Goal: Unclear: Unclear

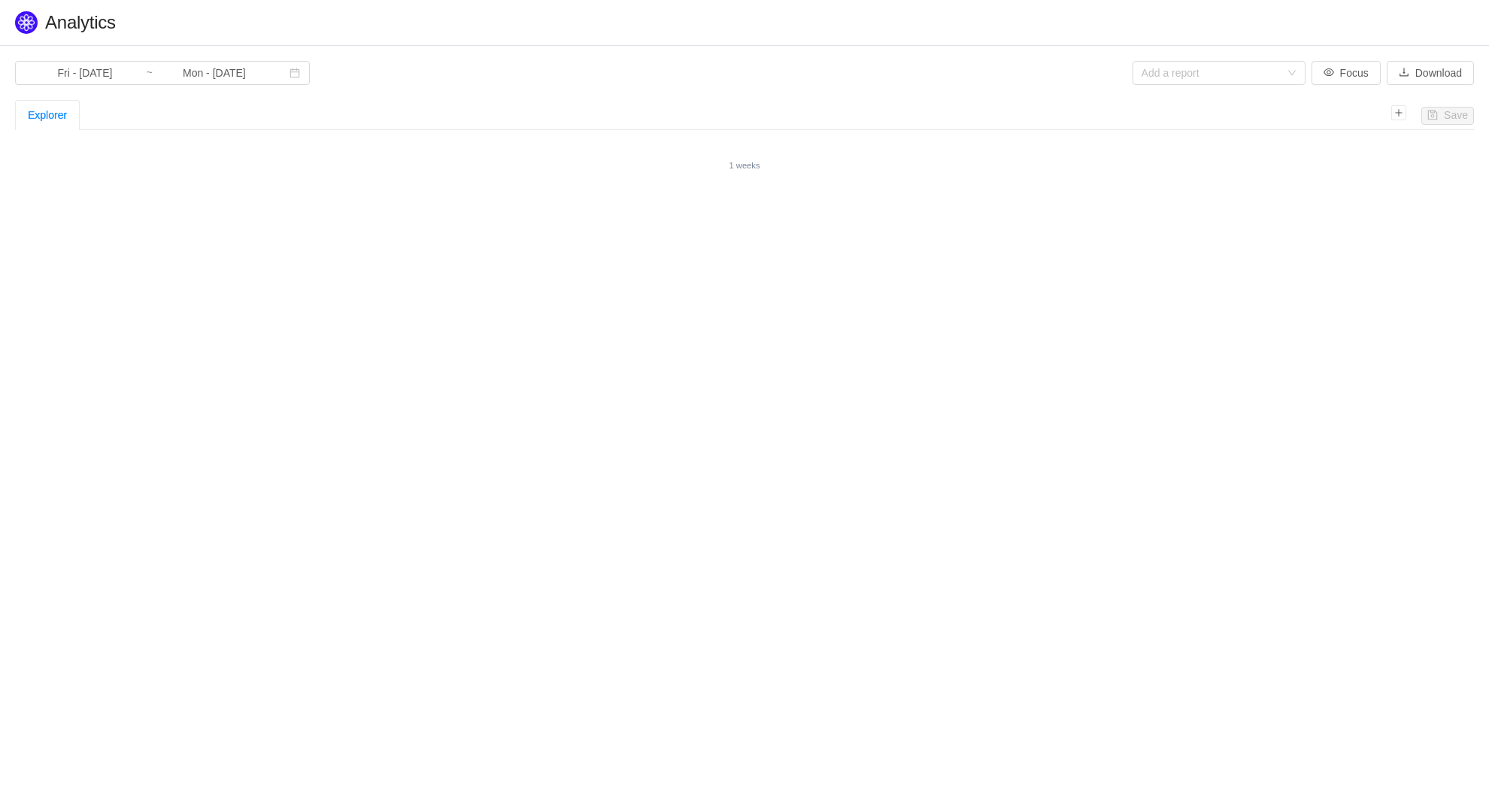
type input "Wed - Oct 01, 2025"
type input "Sat - Oct 11, 2025"
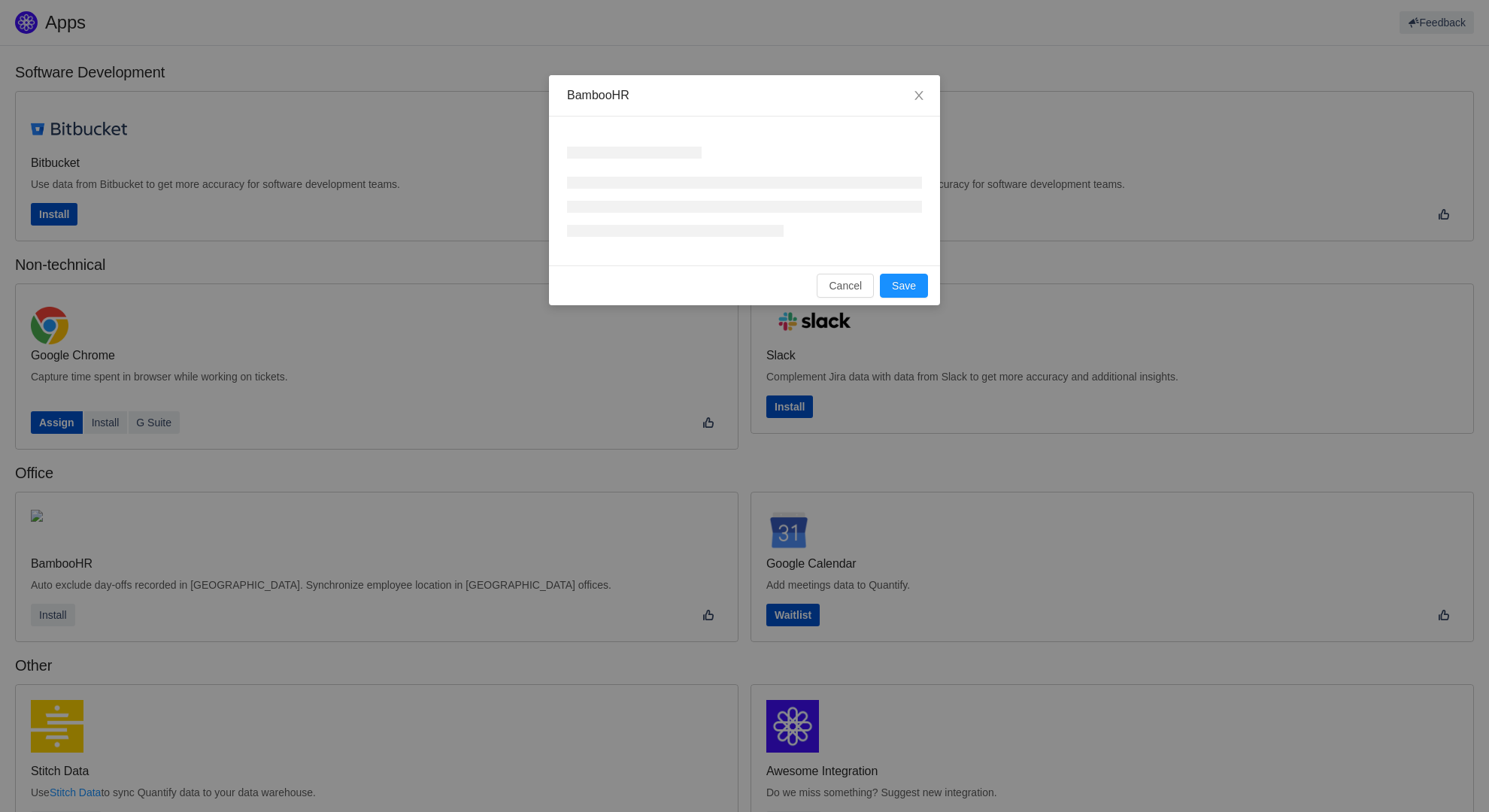
scroll to position [231, 0]
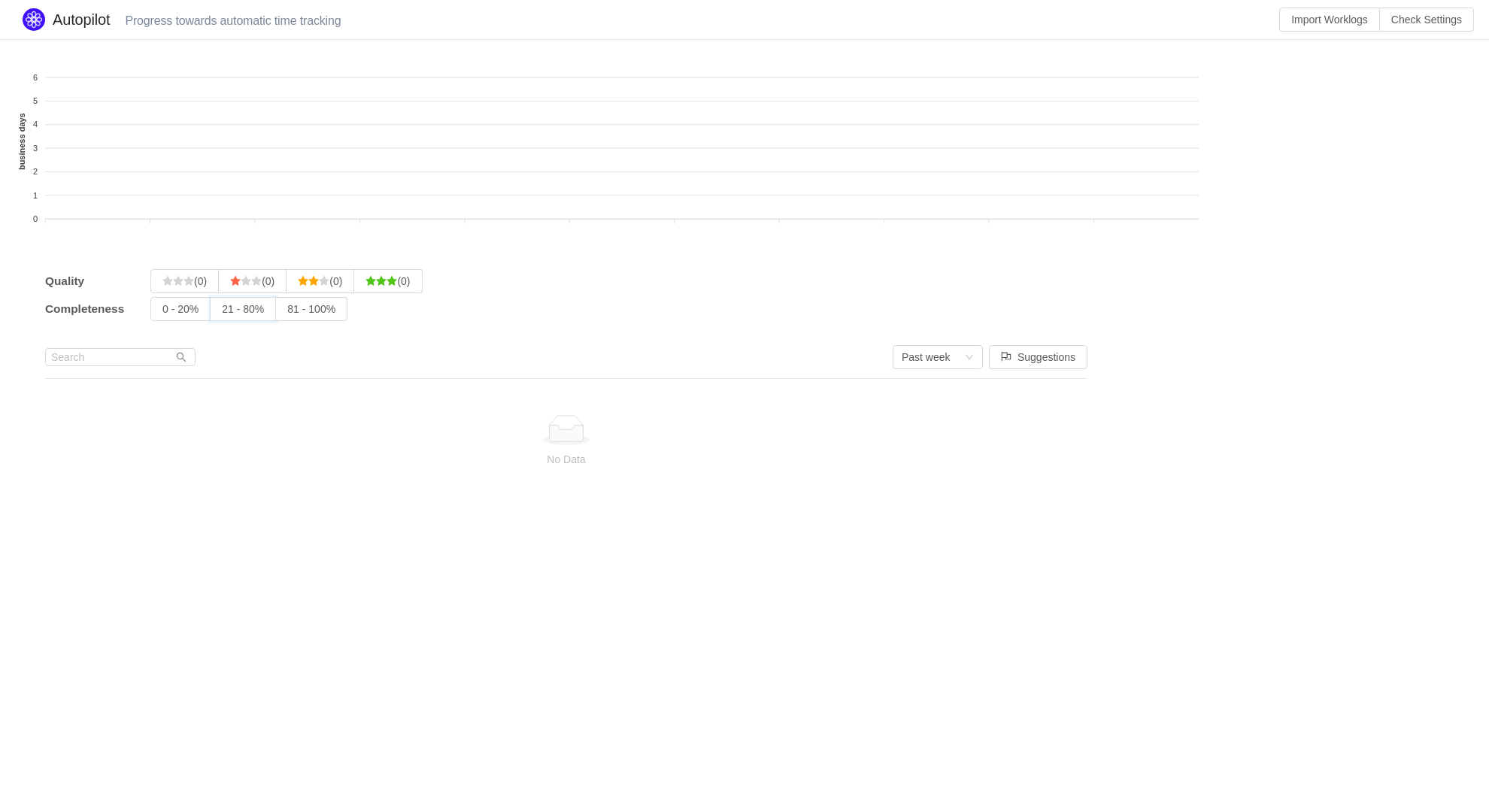
click at [222, 312] on input "21 - 80%" at bounding box center [222, 312] width 0 height 0
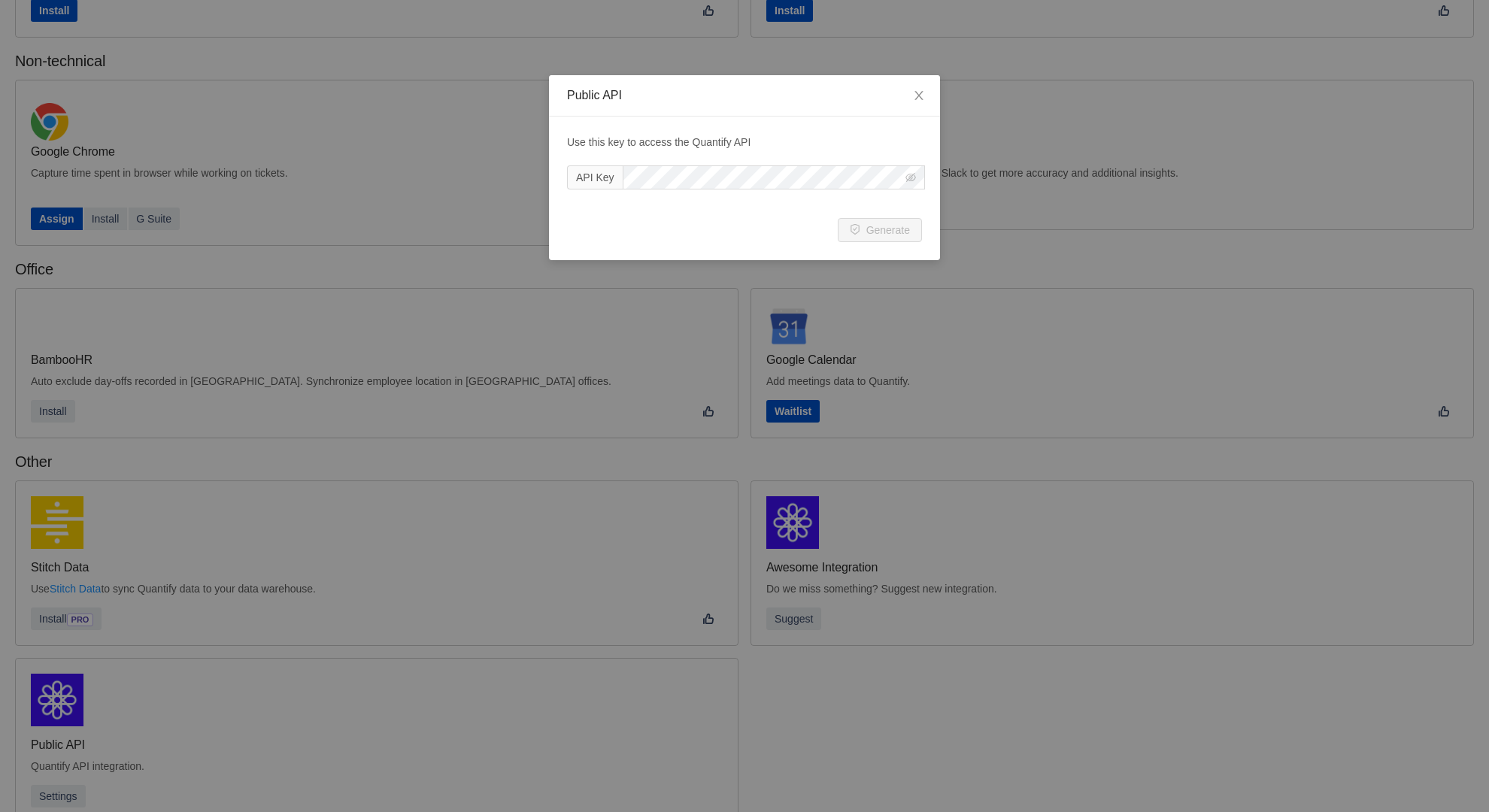
scroll to position [203, 0]
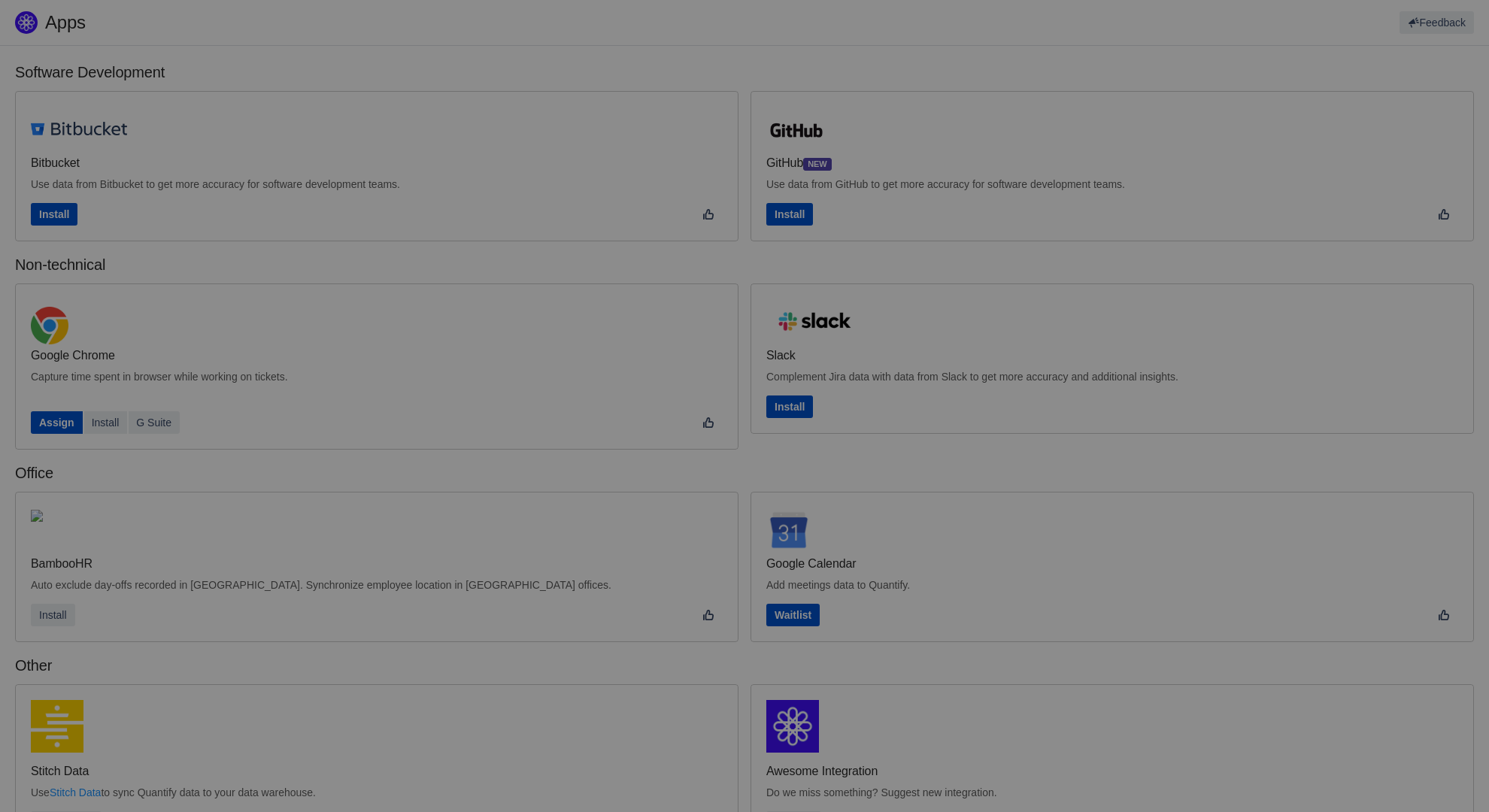
scroll to position [231, 0]
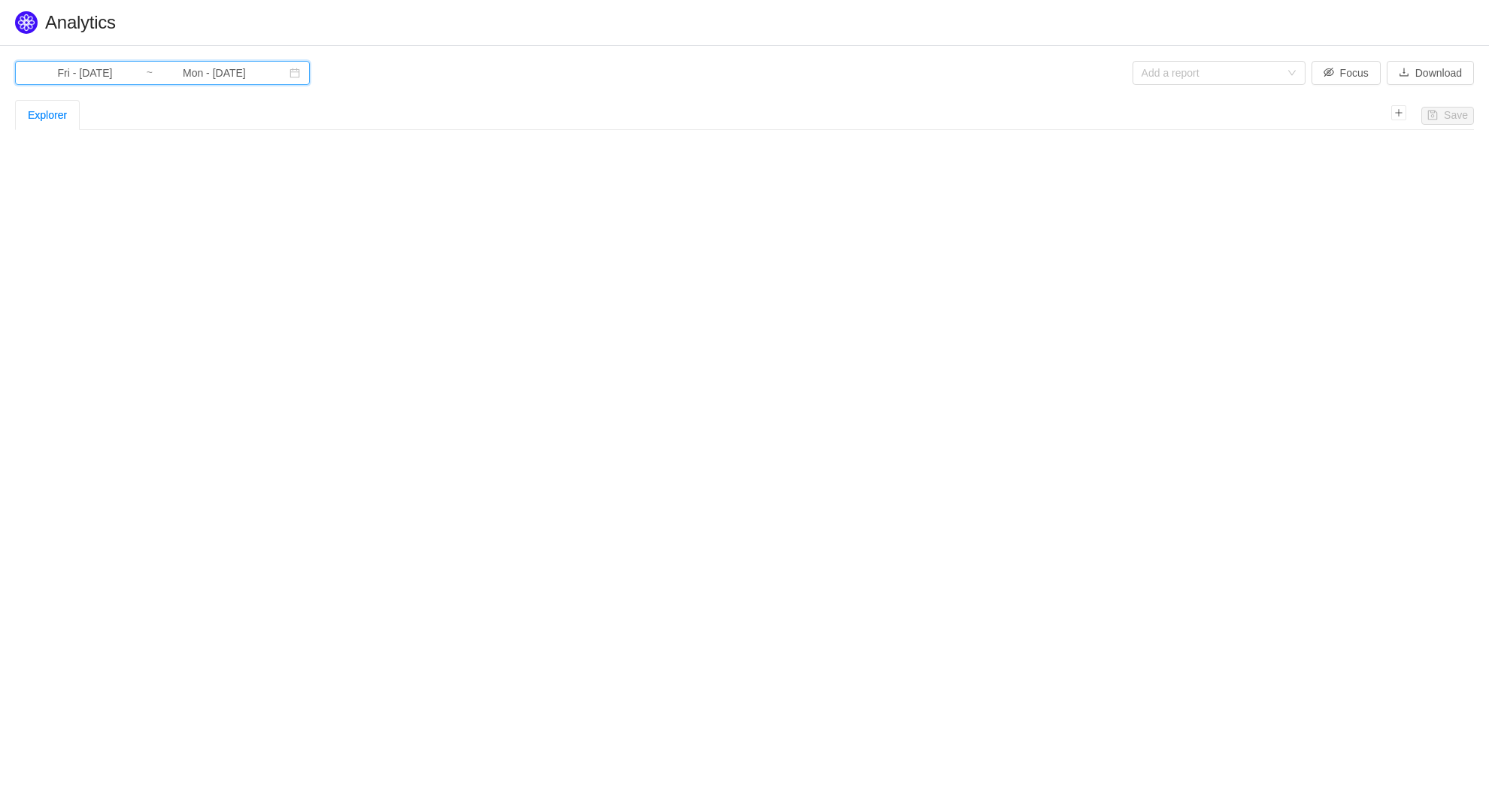
type input "Mon - Sep 01, 2025"
type input "Tue - Sep 30, 2025"
